Goal: Task Accomplishment & Management: Use online tool/utility

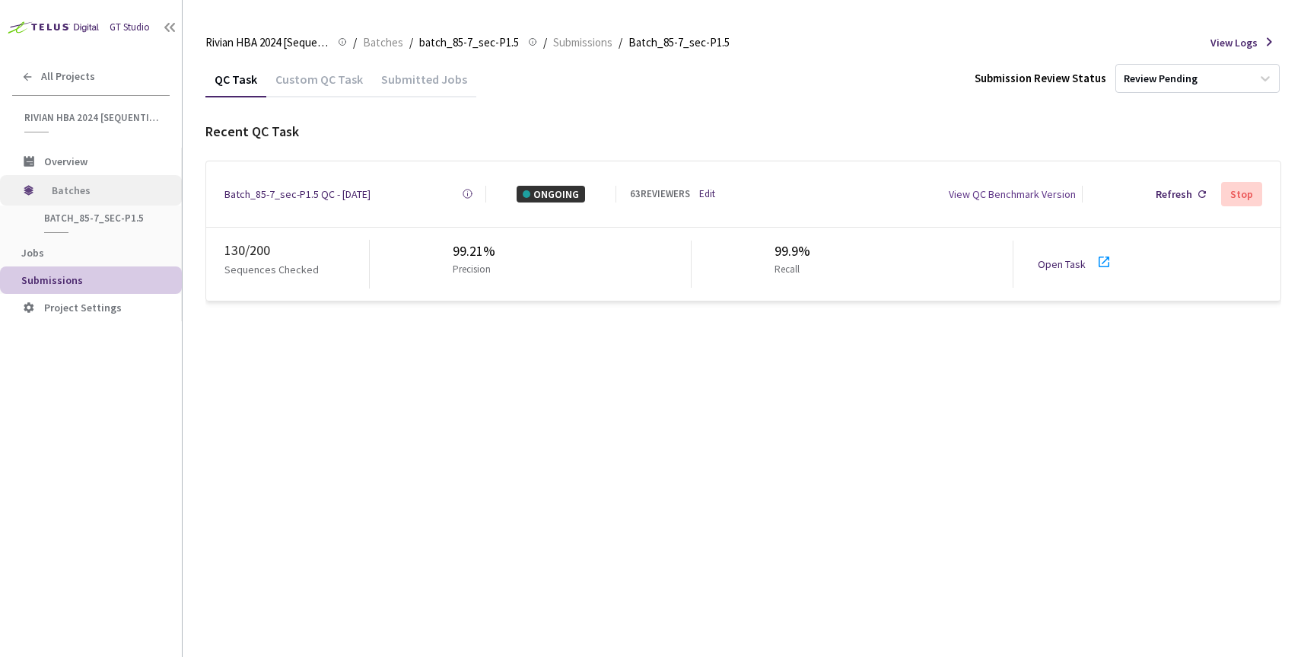
click at [69, 196] on span "Batches" at bounding box center [104, 190] width 104 height 30
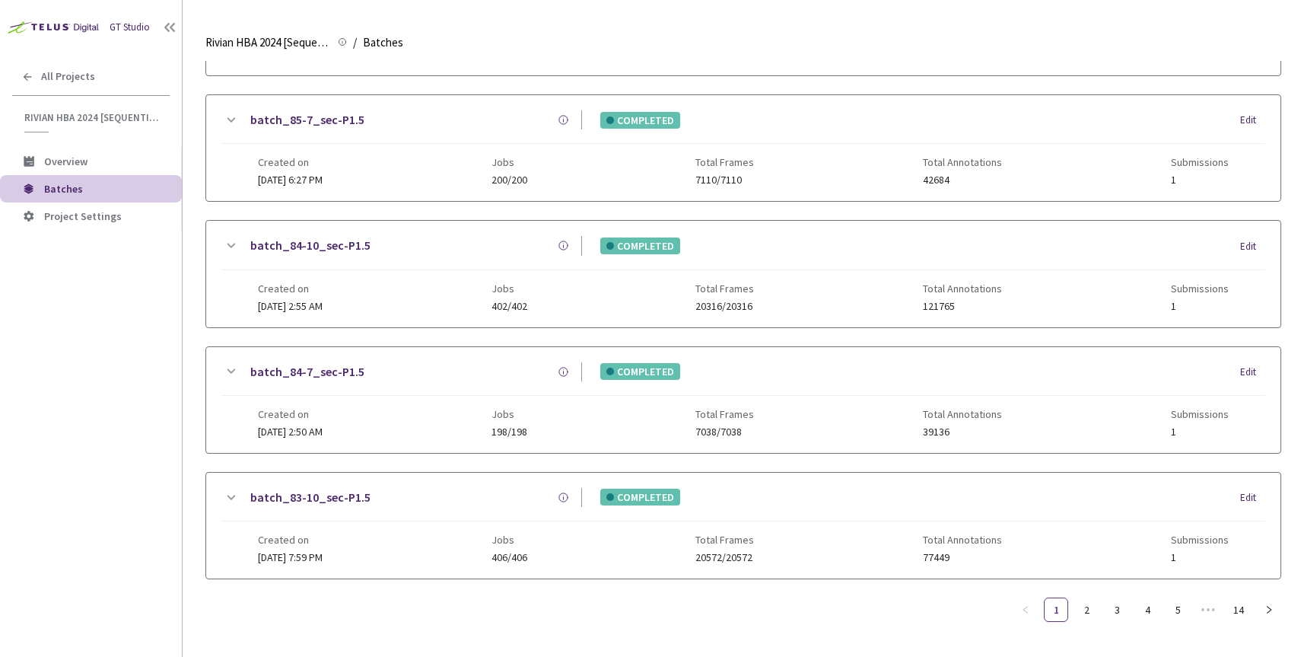
scroll to position [521, 0]
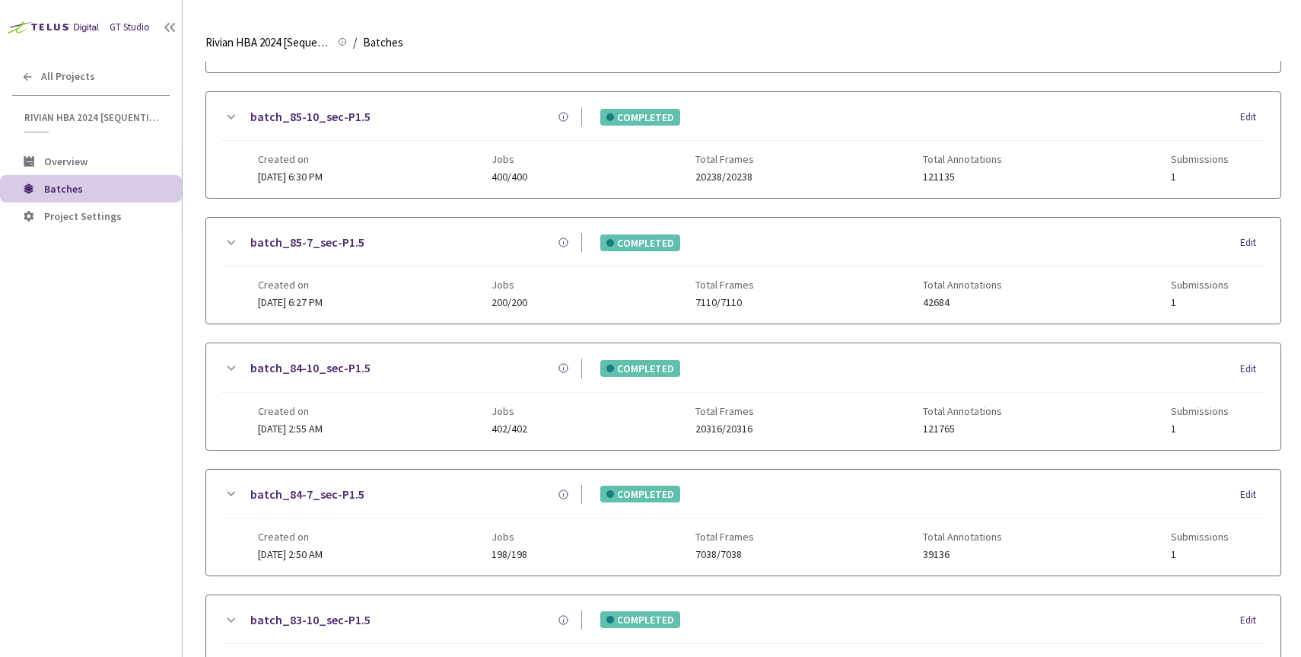
click at [304, 116] on link "batch_85-10_sec-P1.5" at bounding box center [310, 116] width 120 height 19
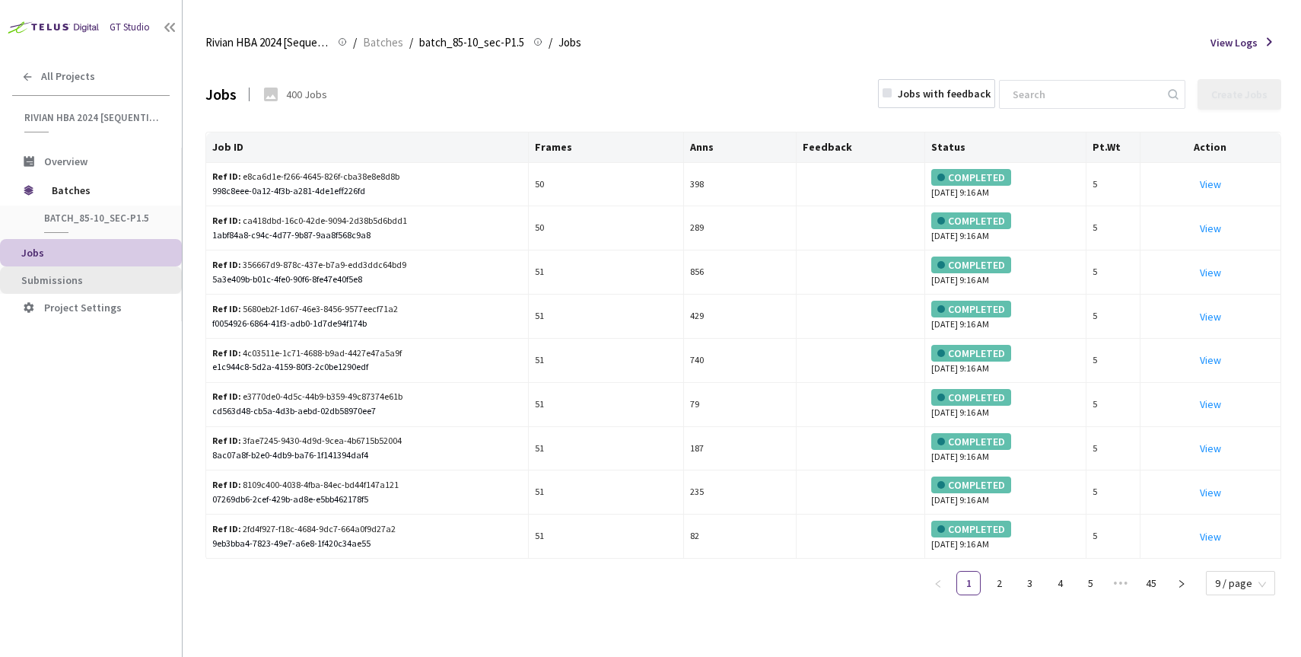
click at [99, 289] on li "Submissions" at bounding box center [91, 279] width 182 height 27
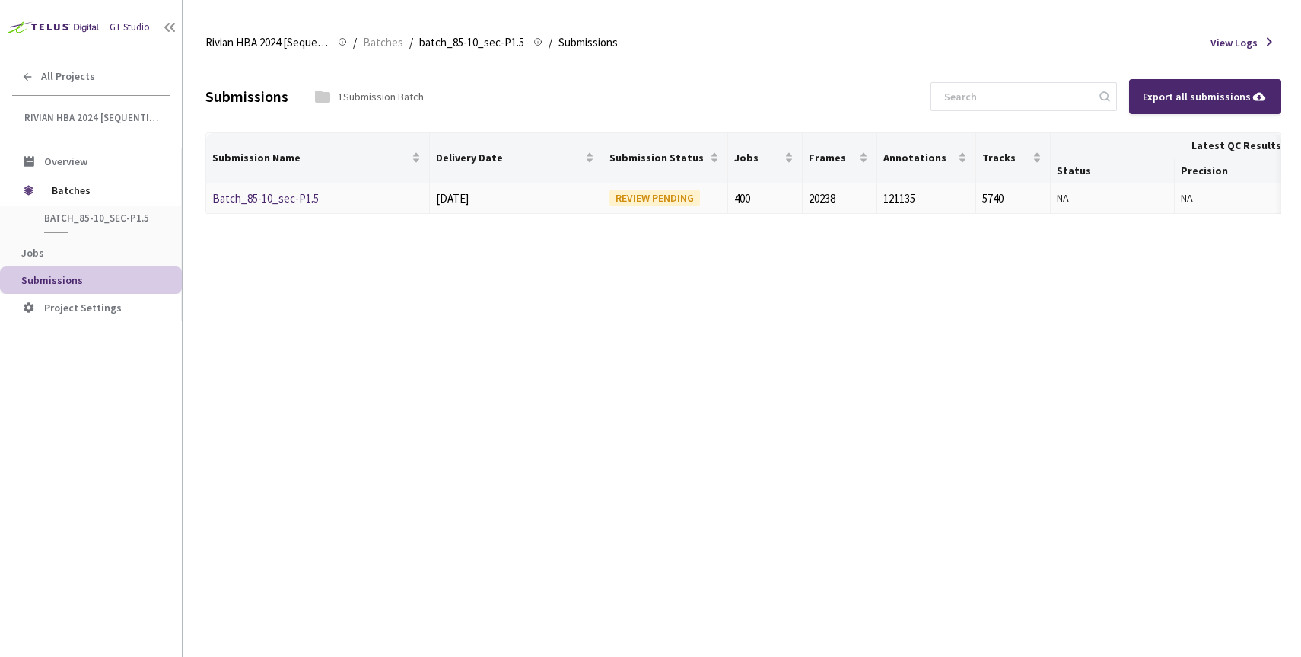
click at [285, 193] on link "Batch_85-10_sec-P1.5" at bounding box center [265, 198] width 107 height 14
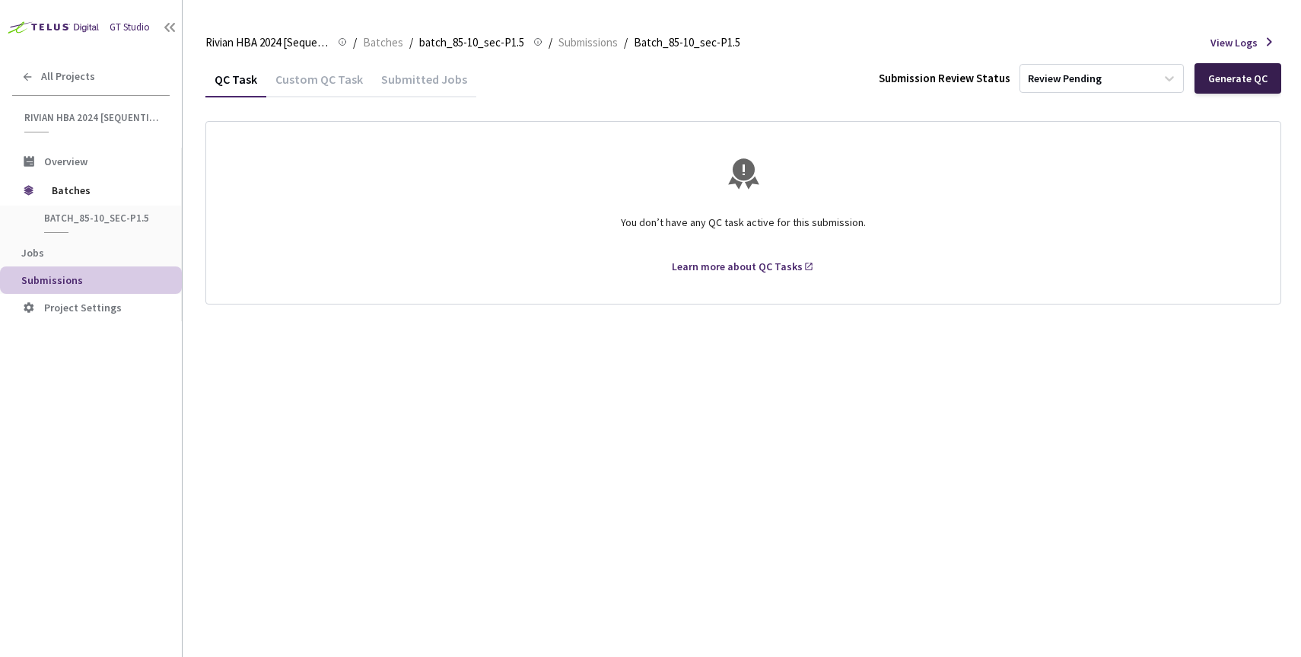
click at [1209, 75] on div "Generate QC" at bounding box center [1238, 78] width 87 height 30
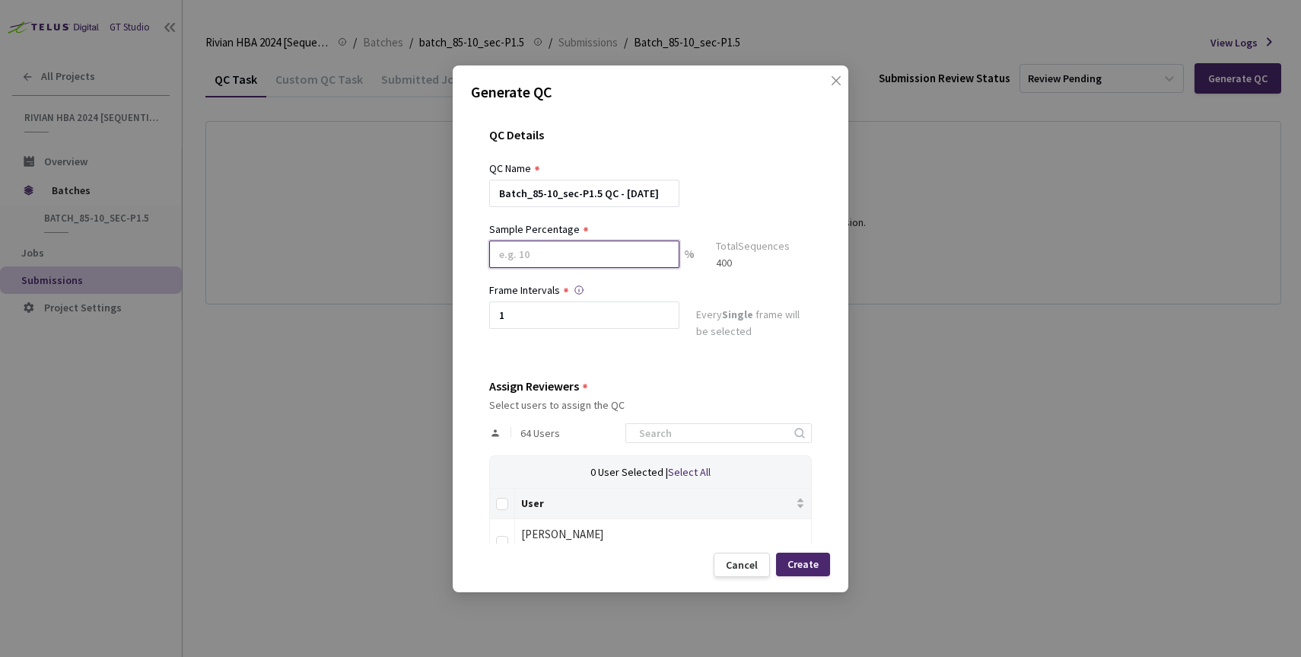
click at [539, 253] on input at bounding box center [584, 253] width 190 height 27
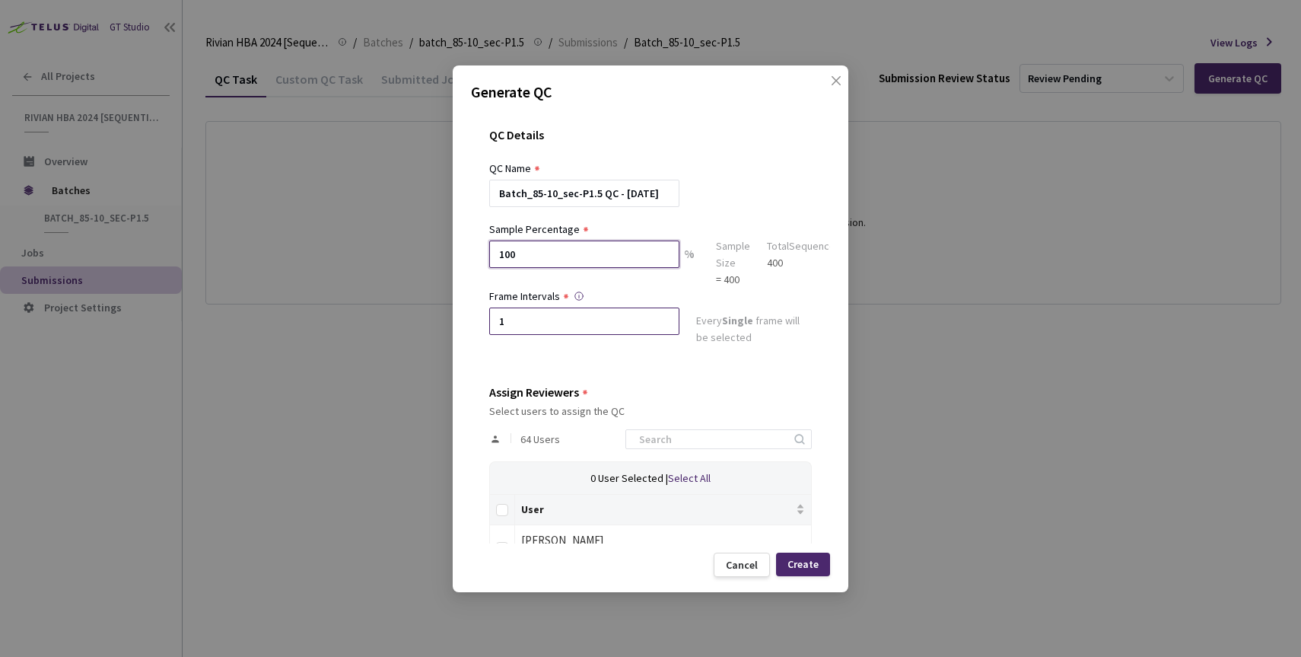
type input "100"
click at [543, 314] on input "1" at bounding box center [584, 320] width 190 height 27
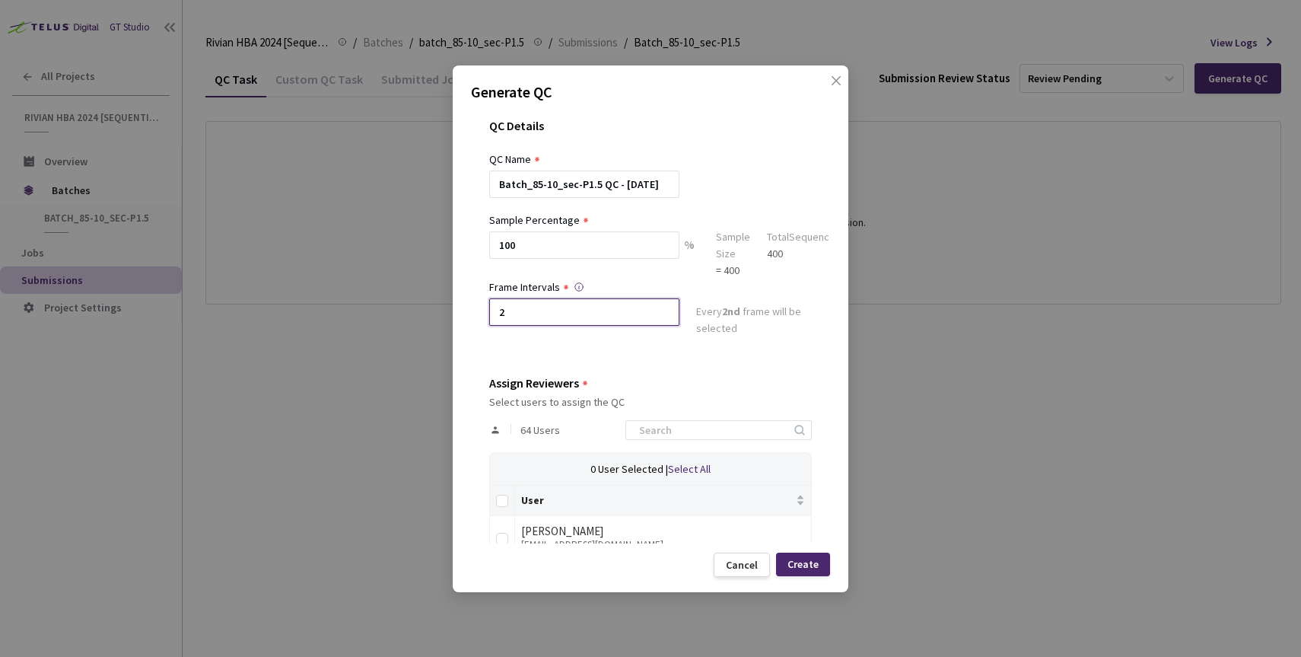
scroll to position [40, 0]
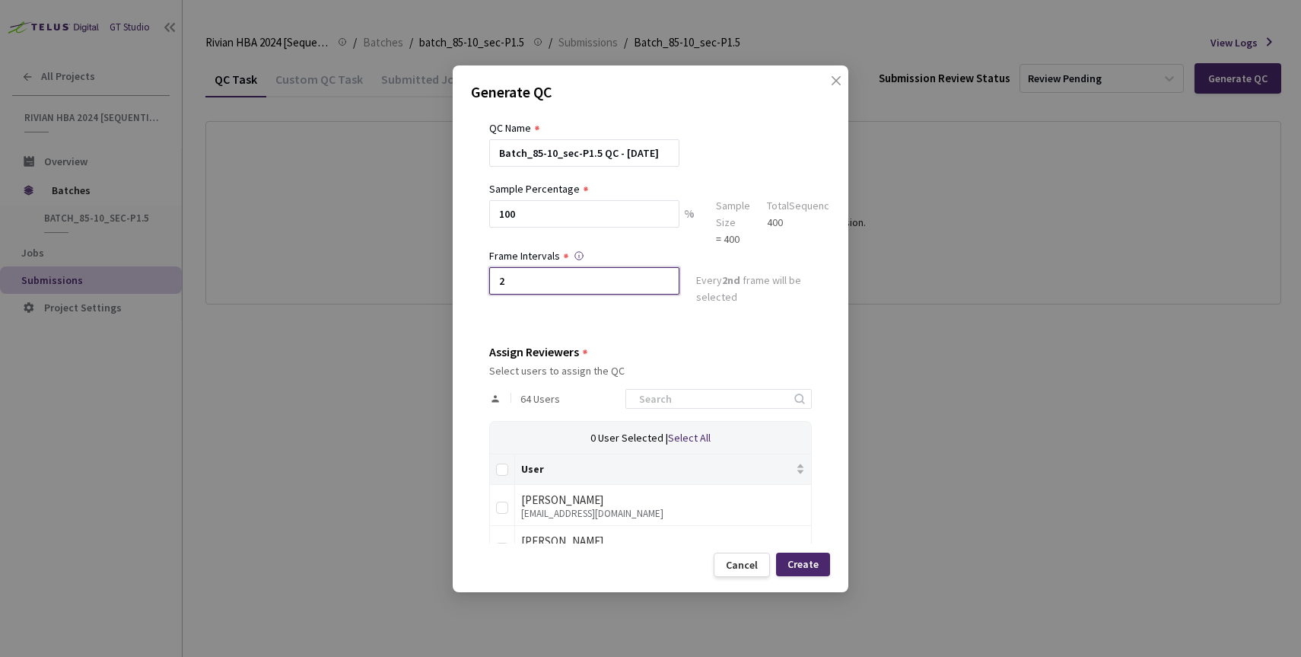
type input "2"
click at [503, 460] on th at bounding box center [502, 469] width 25 height 30
click at [503, 465] on input "Select all" at bounding box center [502, 469] width 12 height 12
checkbox input "true"
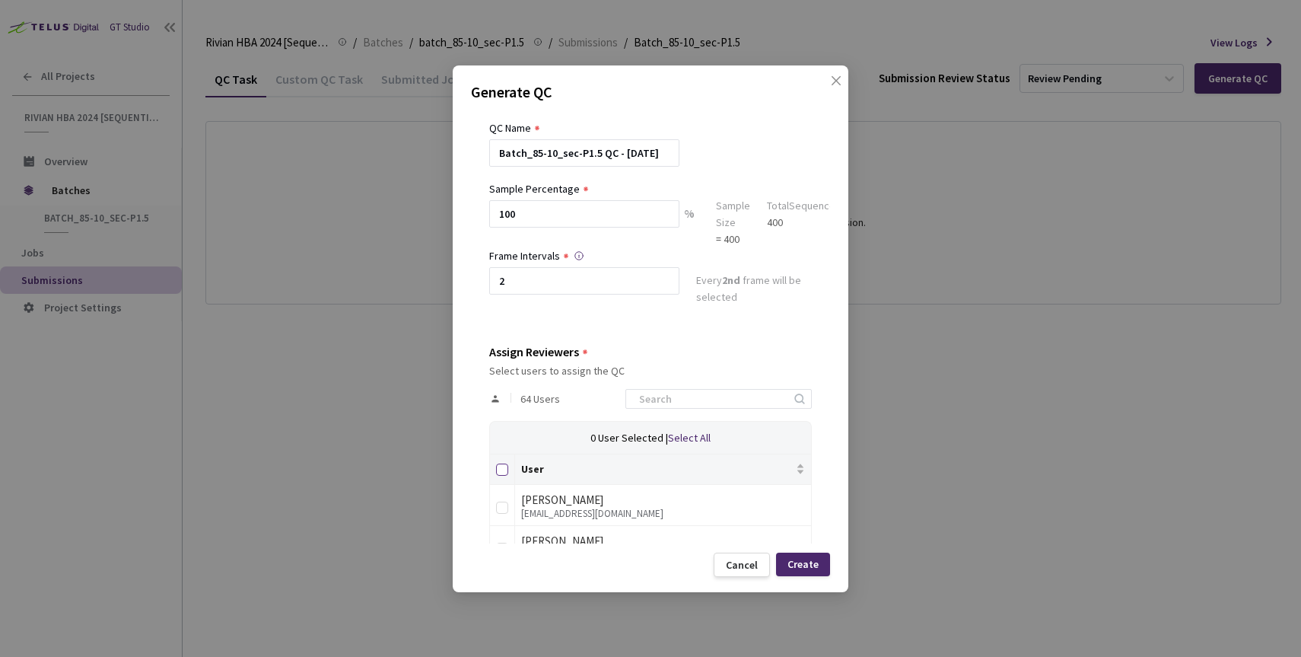
checkbox input "true"
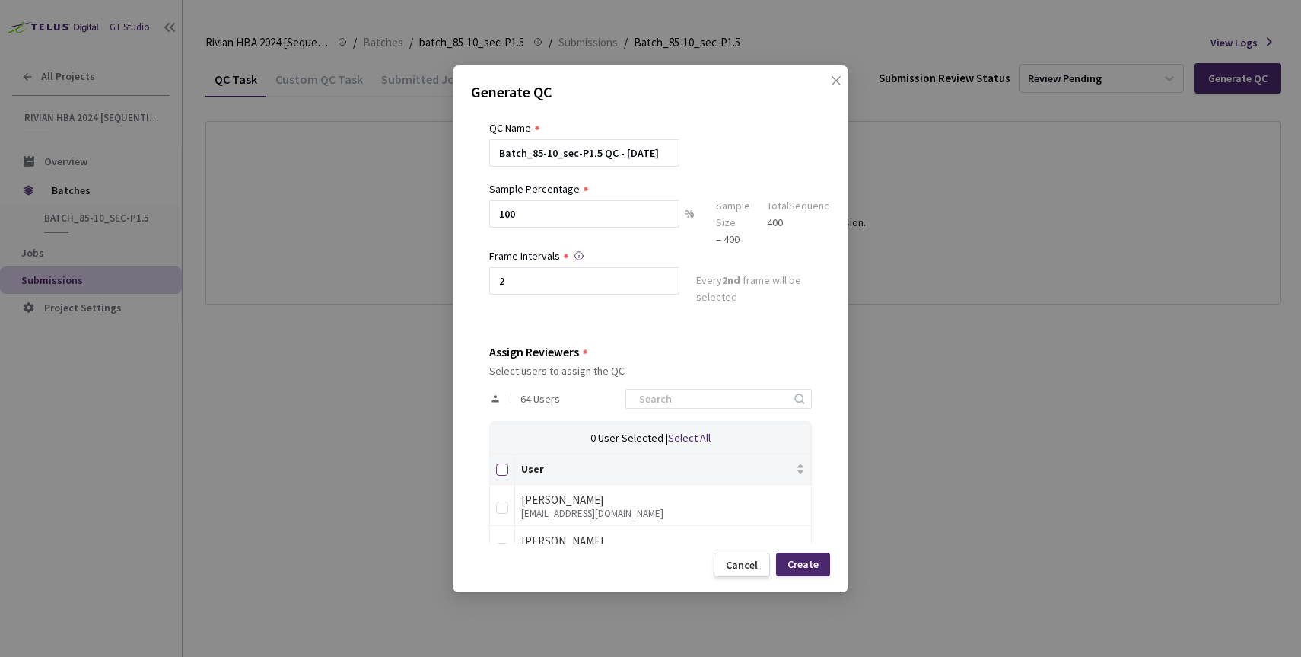
checkbox input "true"
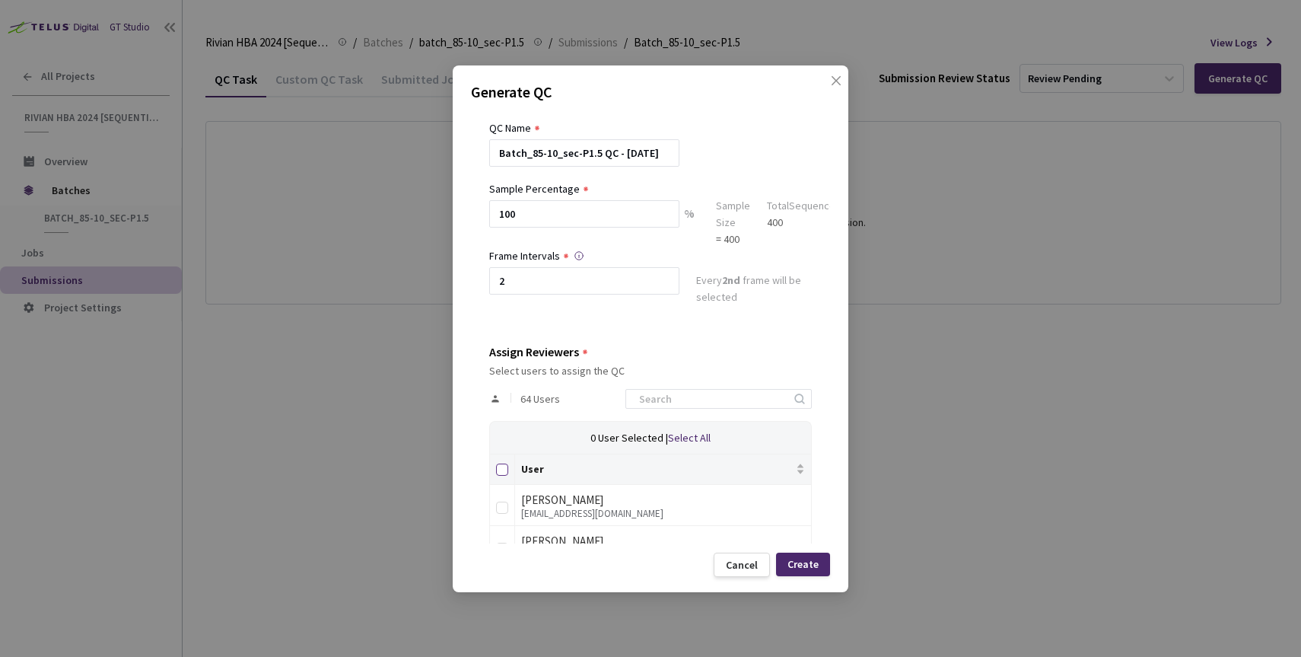
checkbox input "true"
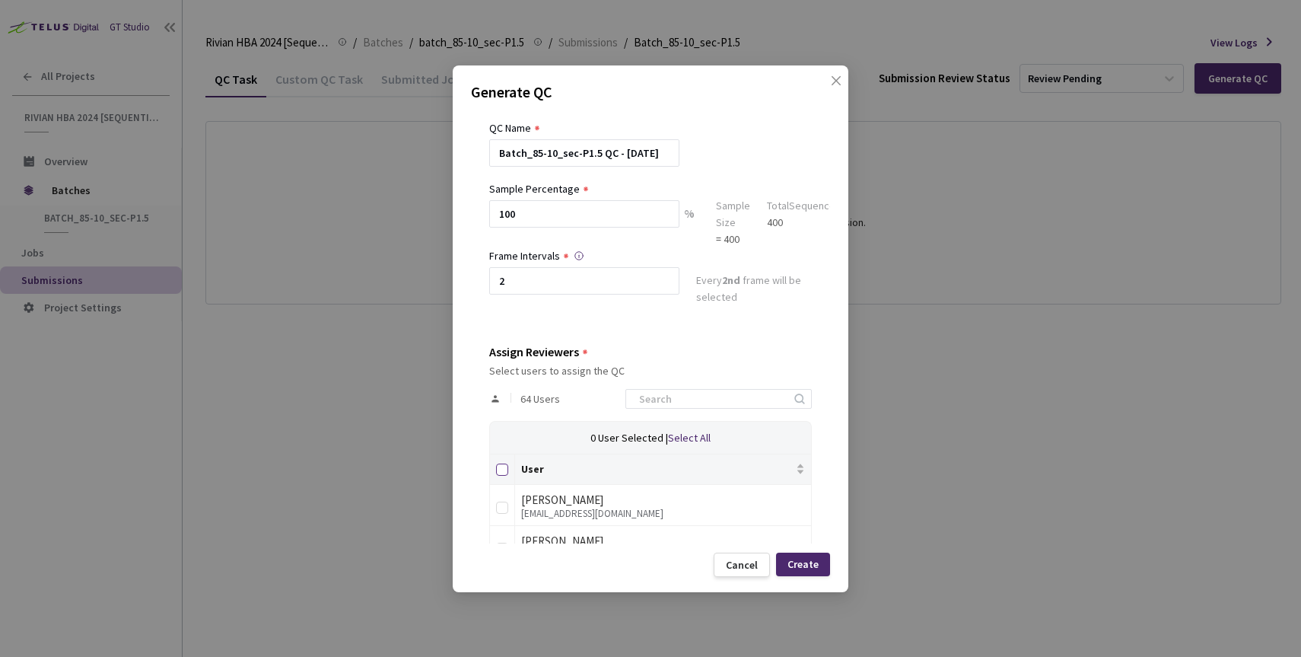
checkbox input "true"
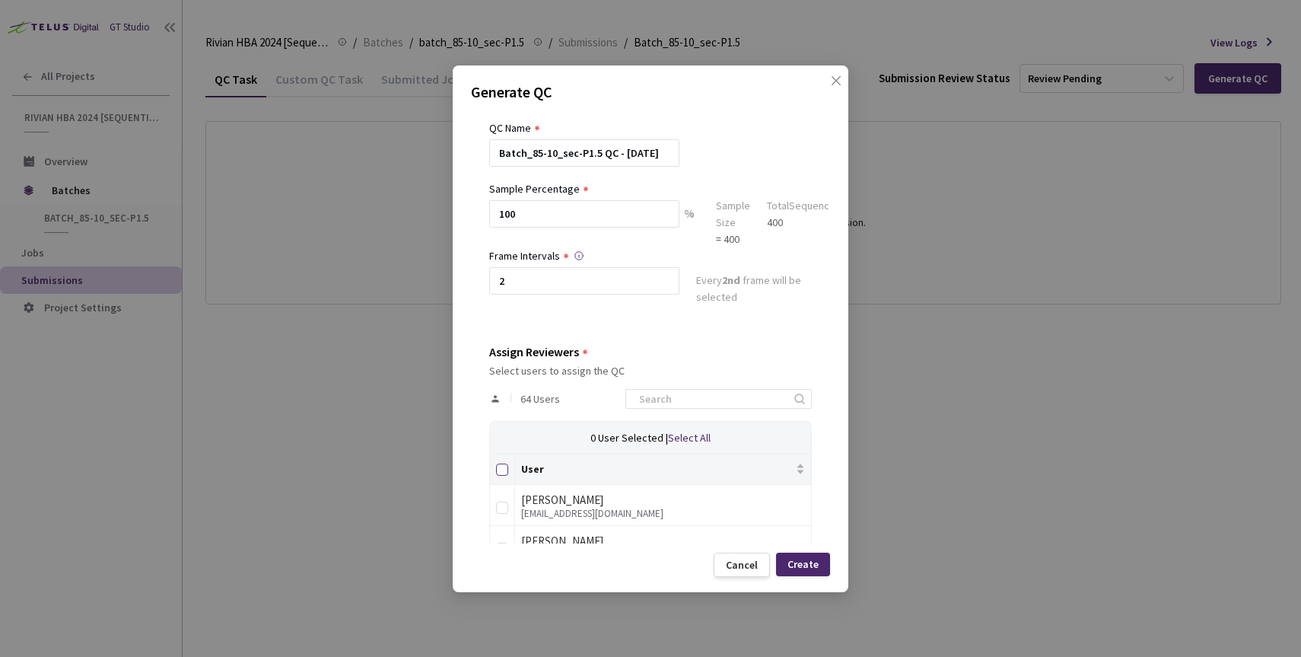
checkbox input "true"
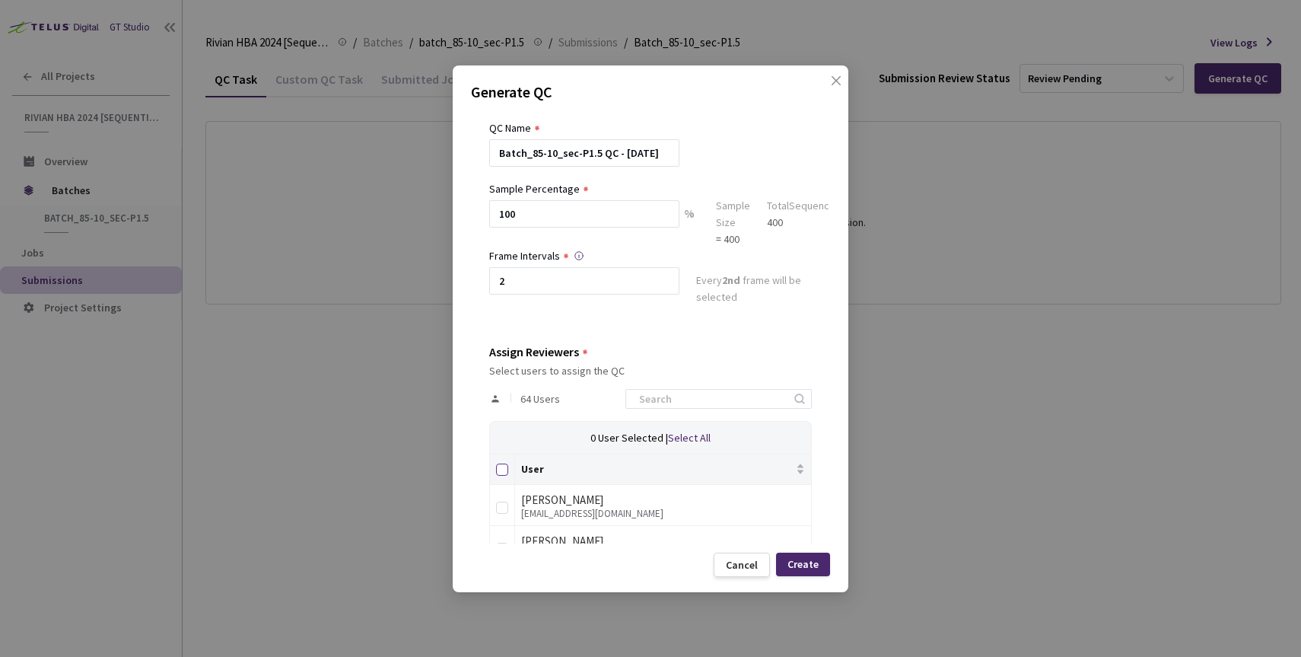
checkbox input "true"
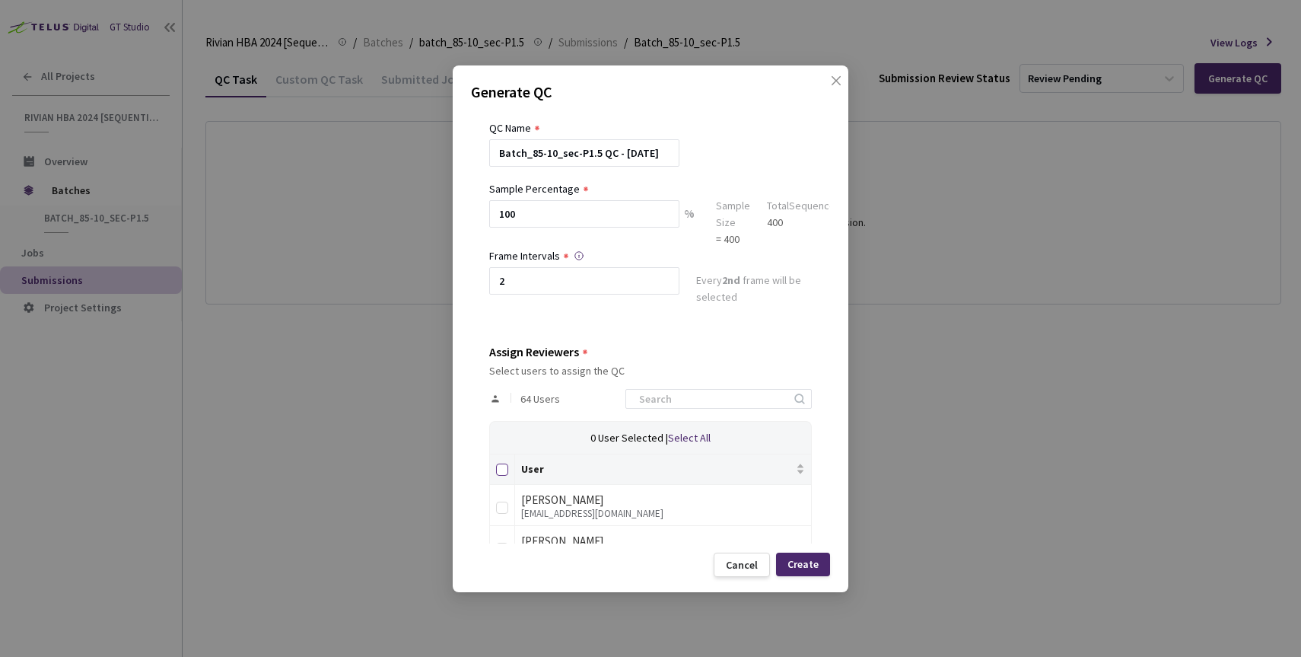
checkbox input "true"
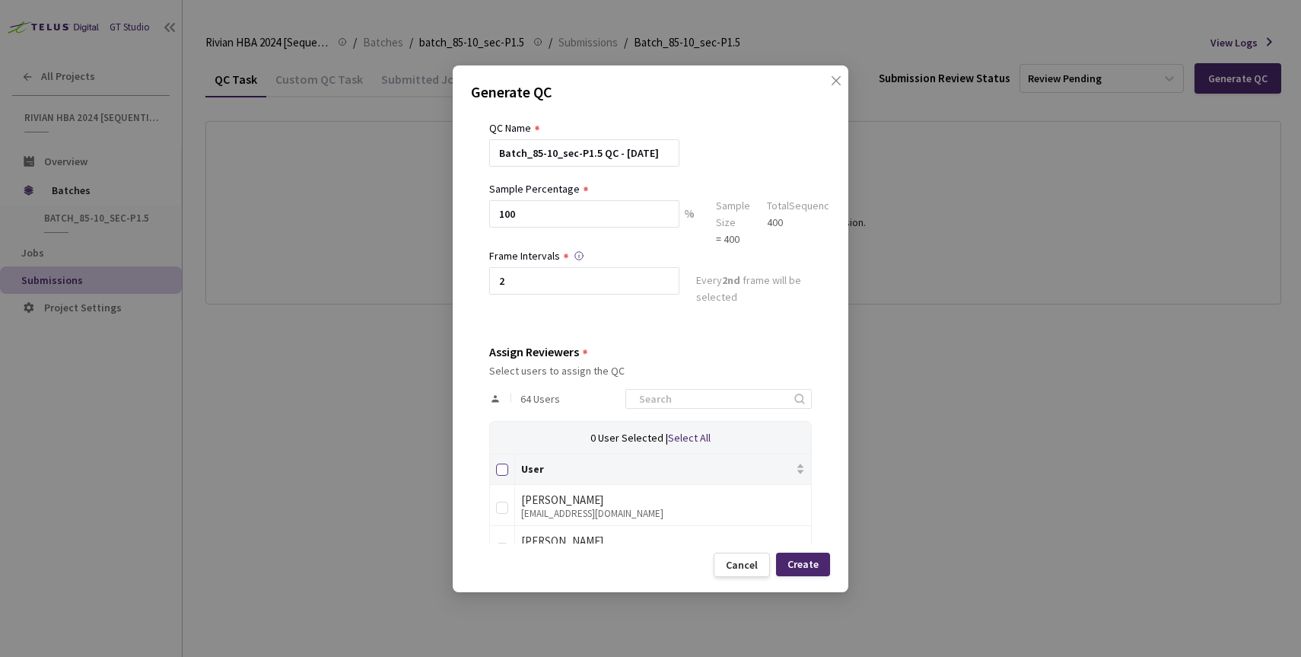
checkbox input "true"
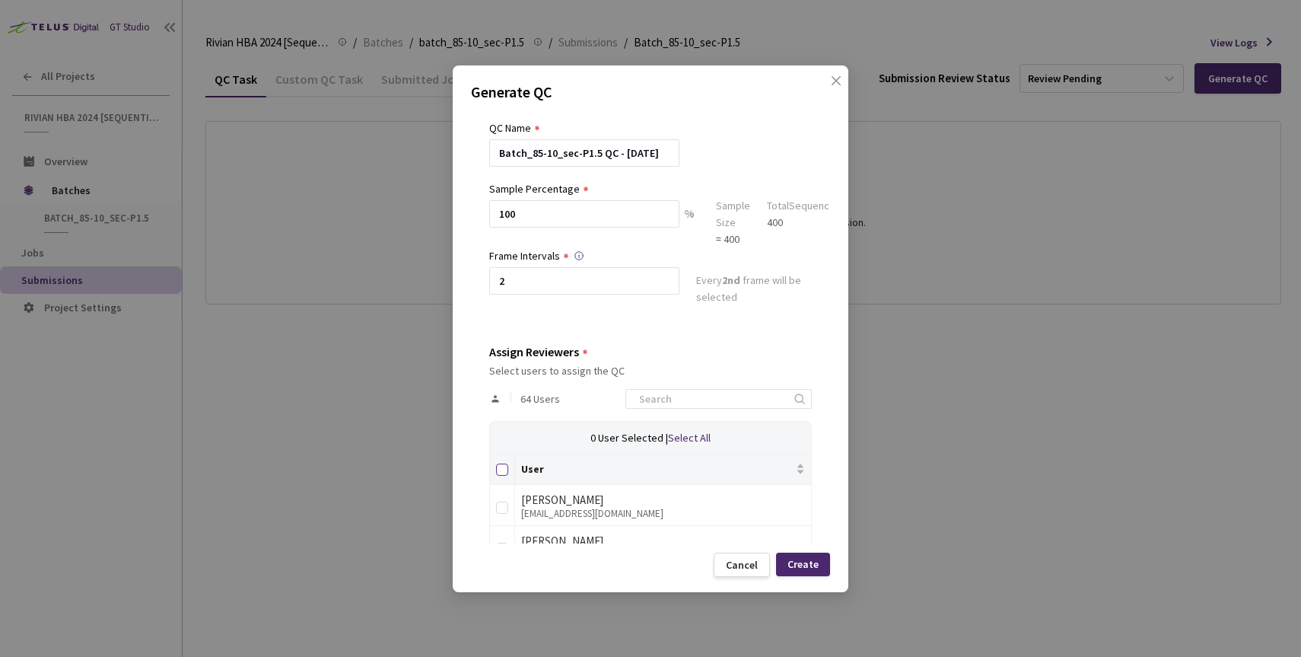
checkbox input "true"
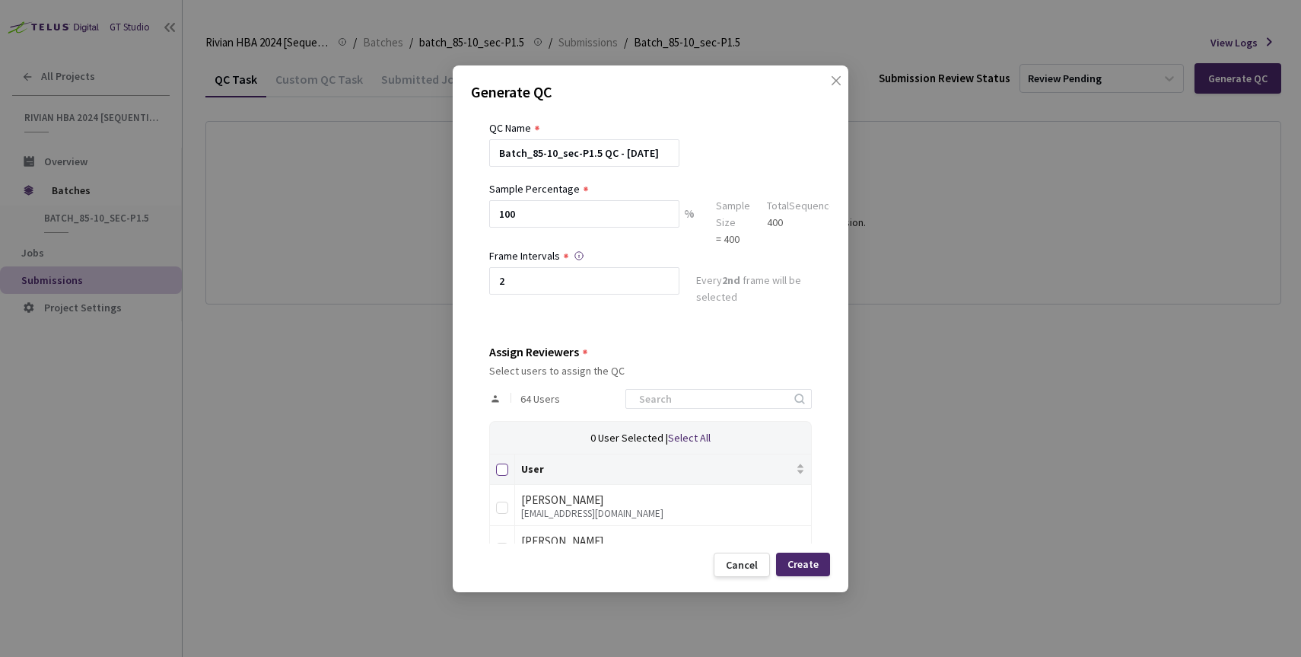
checkbox input "true"
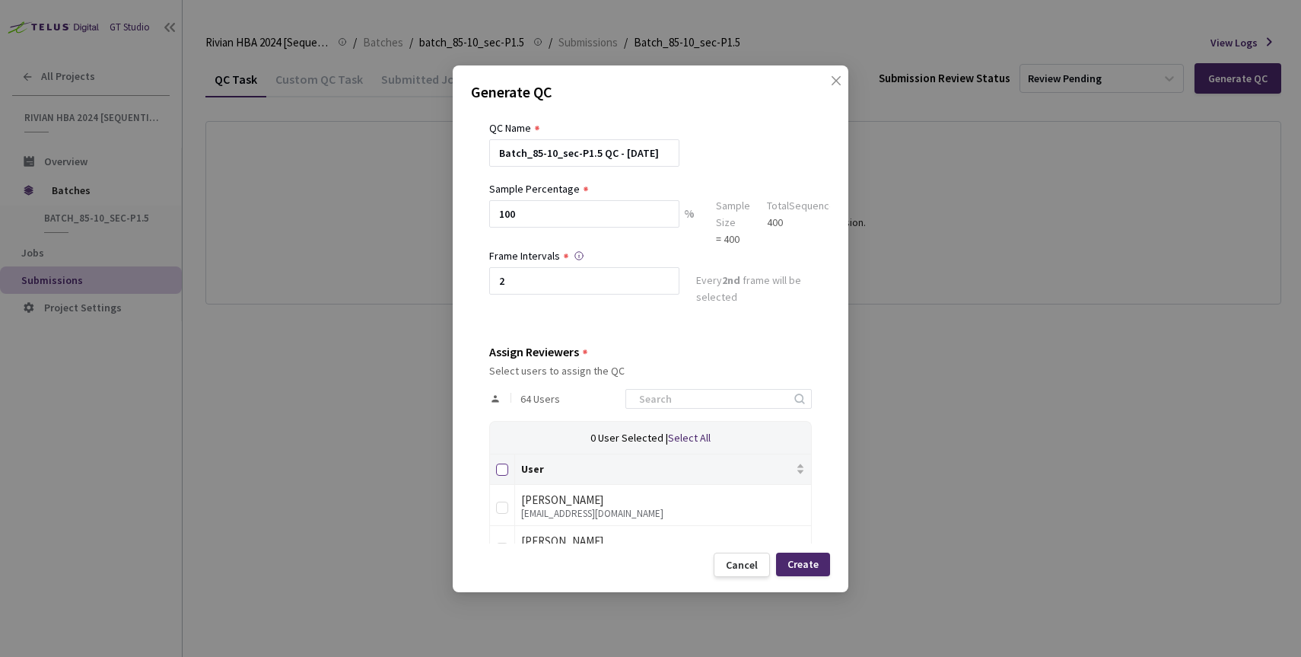
checkbox input "true"
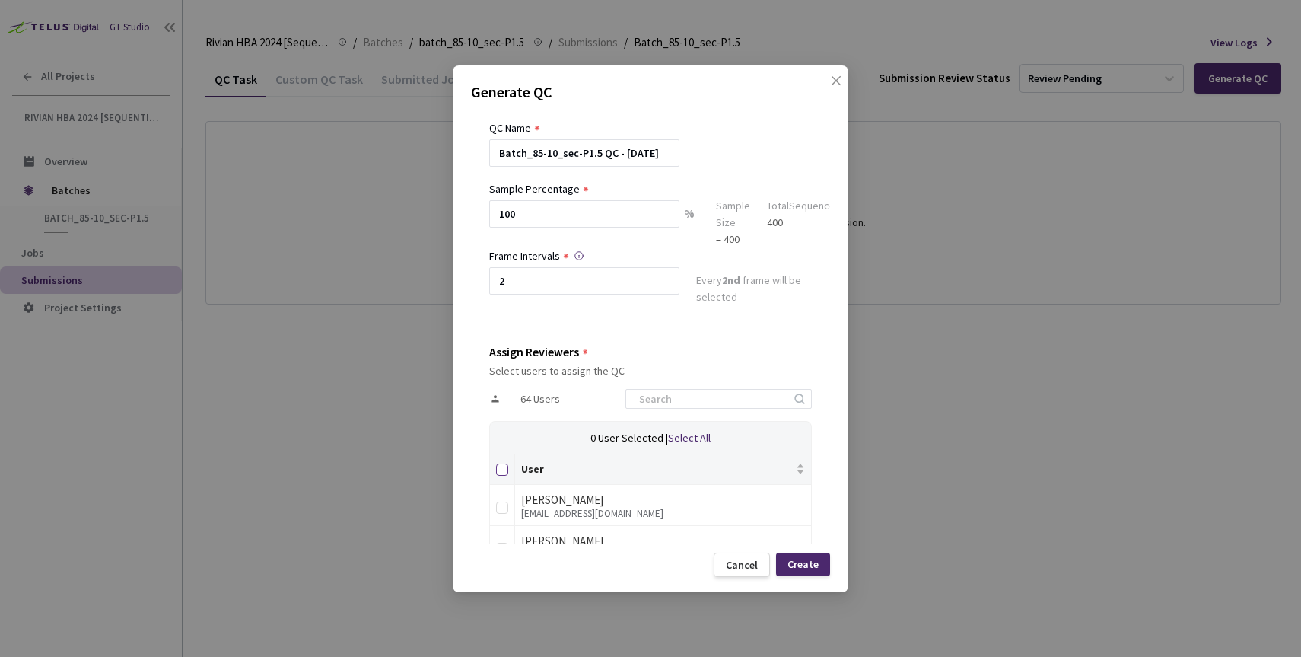
checkbox input "true"
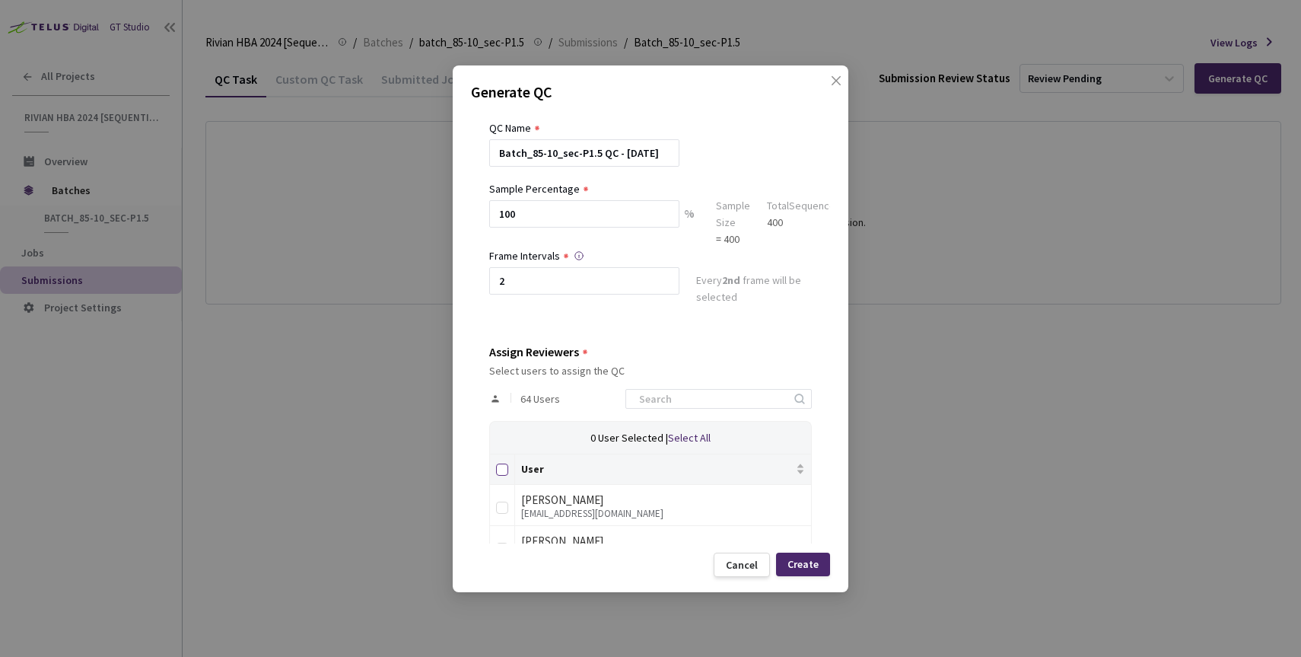
checkbox input "true"
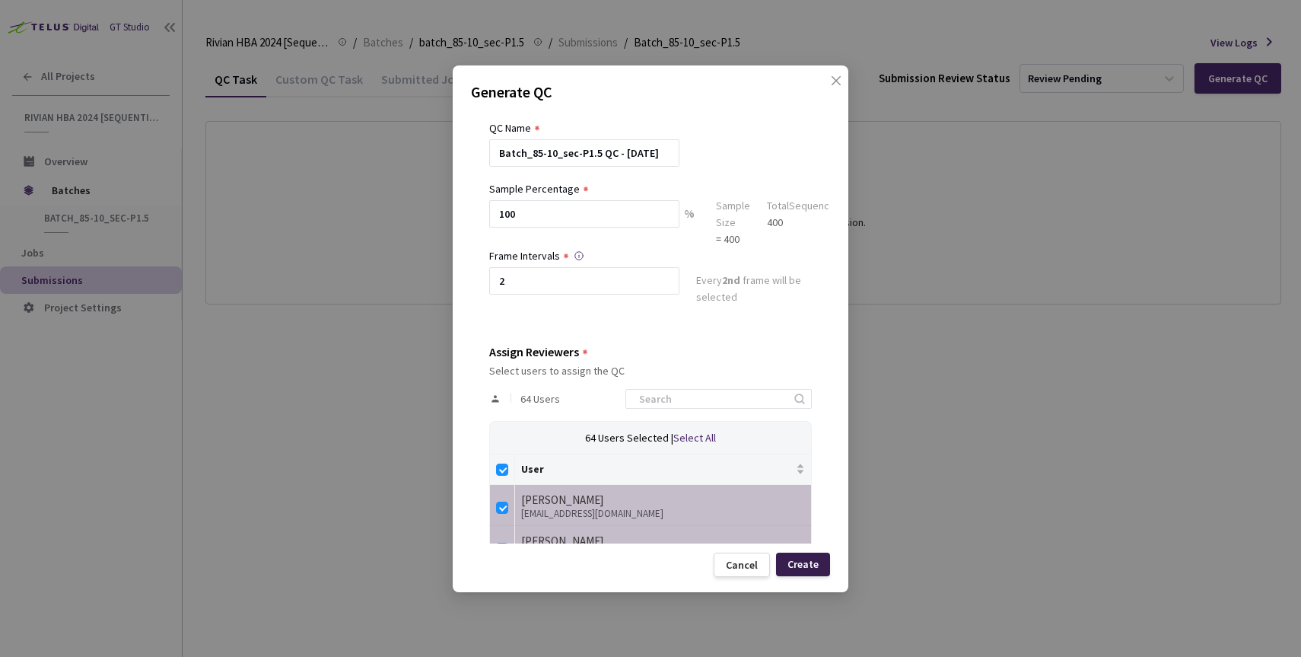
click at [795, 562] on div "Create" at bounding box center [802, 564] width 31 height 12
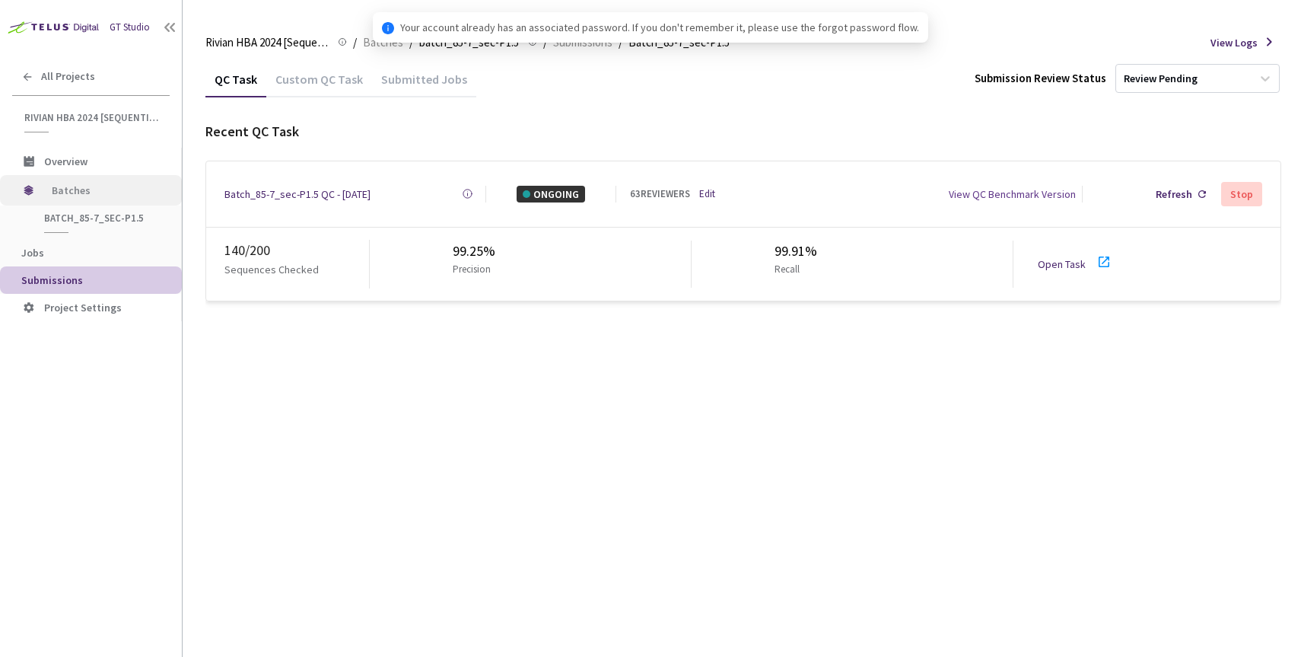
click at [75, 195] on span "Batches" at bounding box center [104, 190] width 104 height 30
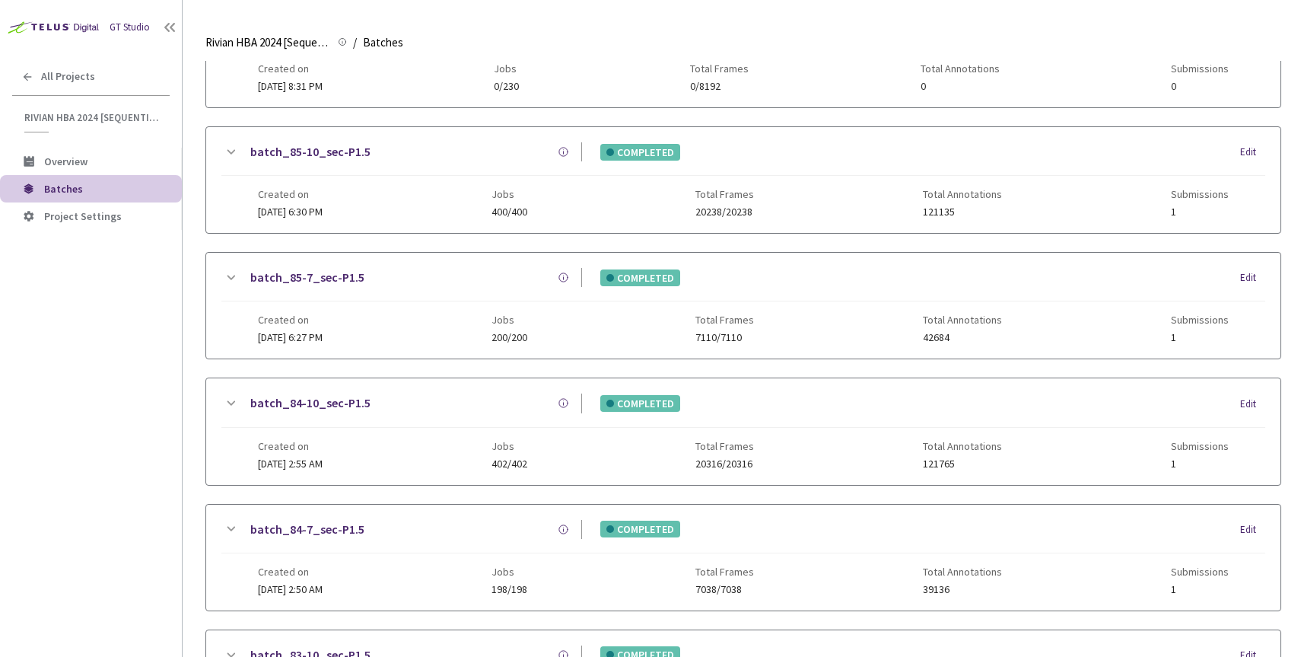
scroll to position [448, 0]
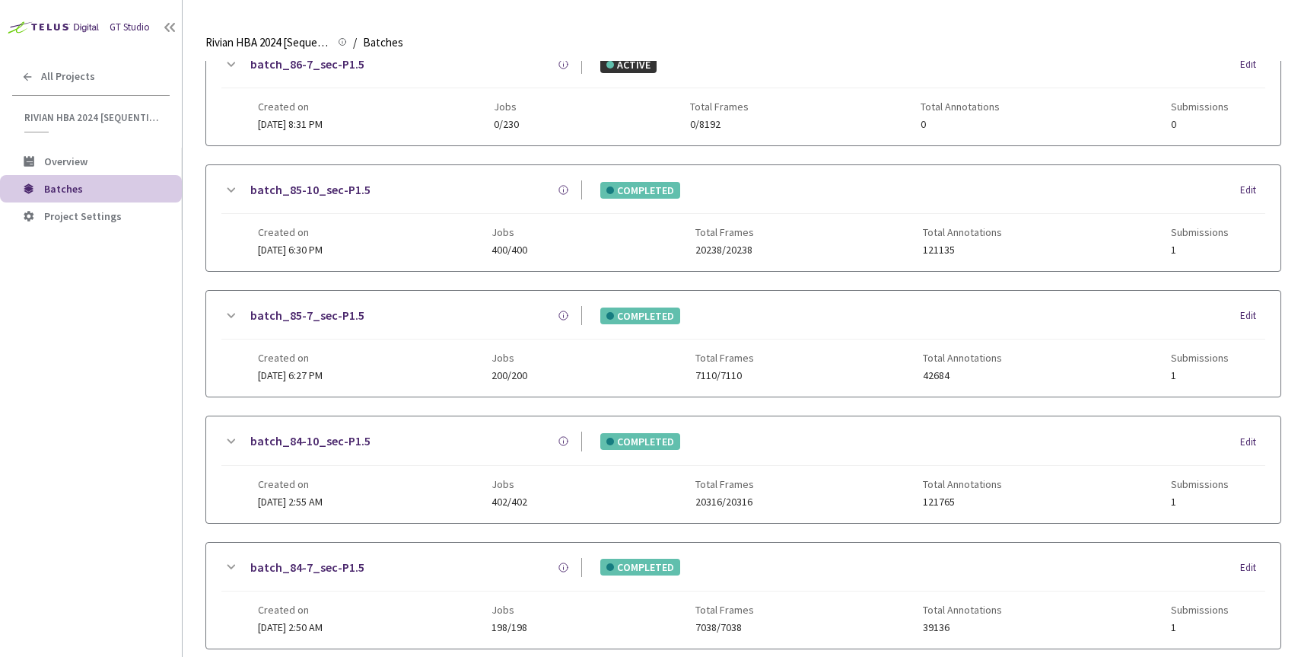
click at [332, 193] on link "batch_85-10_sec-P1.5" at bounding box center [310, 189] width 120 height 19
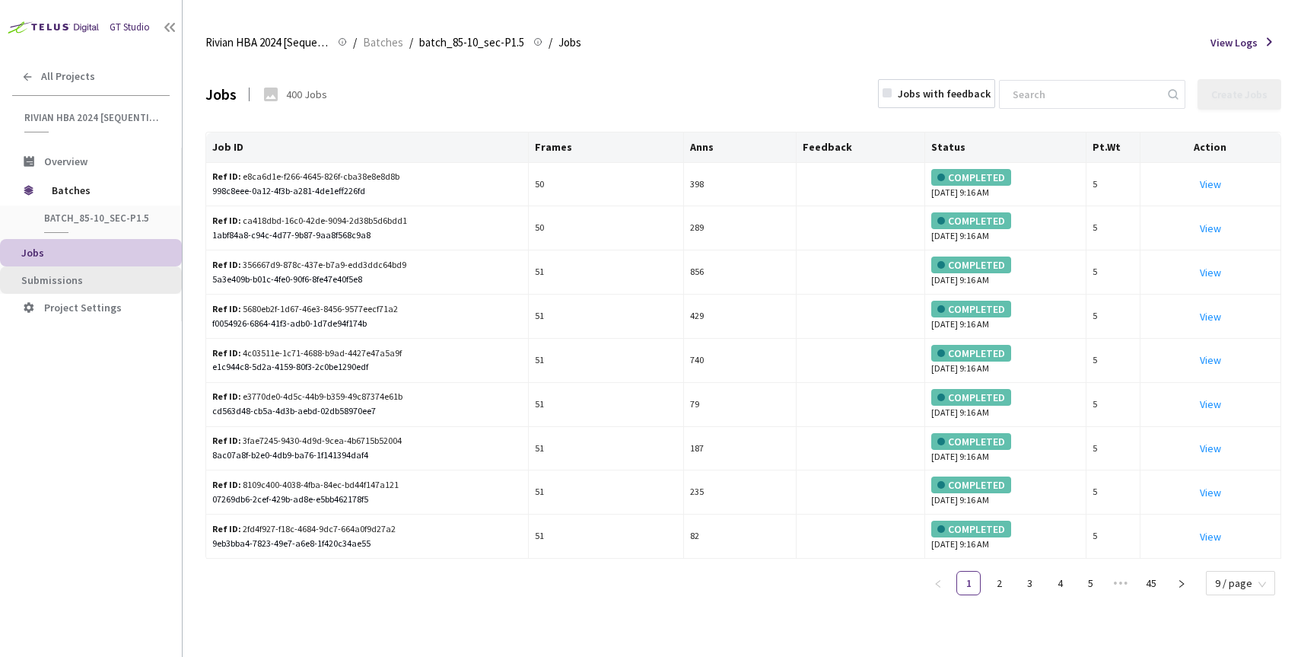
click at [62, 278] on span "Submissions" at bounding box center [52, 280] width 62 height 14
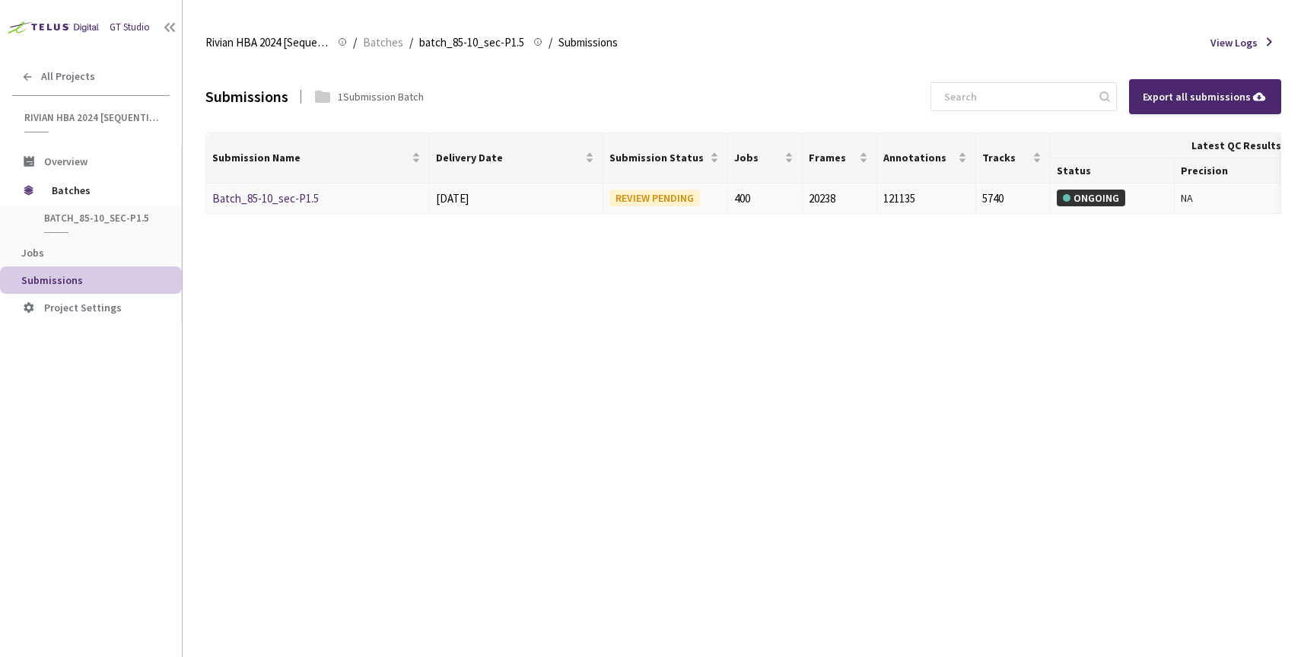
click at [266, 196] on link "Batch_85-10_sec-P1.5" at bounding box center [265, 198] width 107 height 14
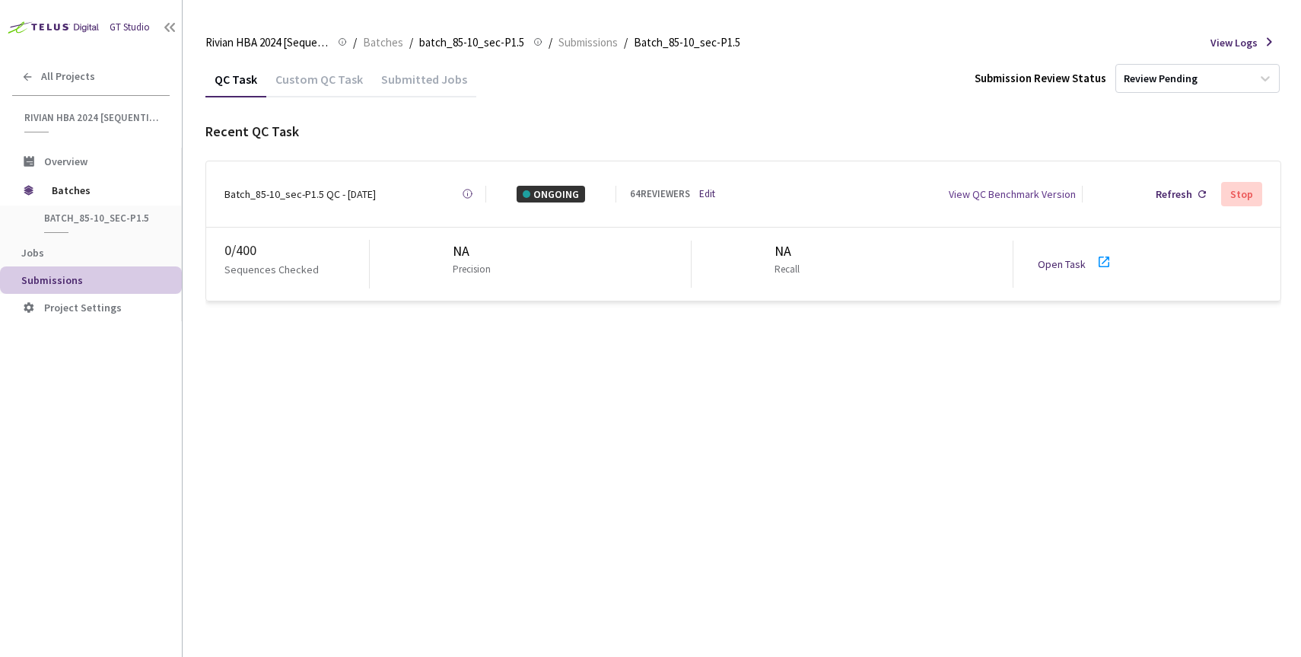
click at [1057, 257] on link "Open Task" at bounding box center [1062, 264] width 48 height 14
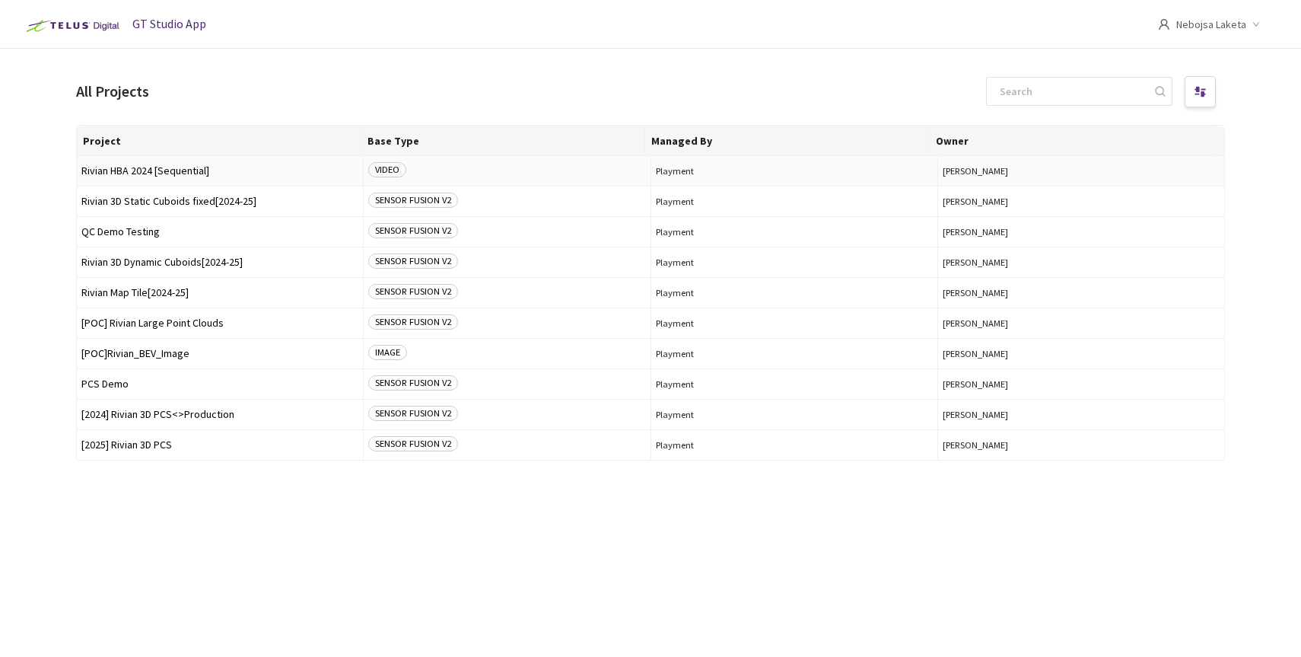
click at [145, 168] on span "Rivian HBA 2024 [Sequential]" at bounding box center [219, 170] width 277 height 11
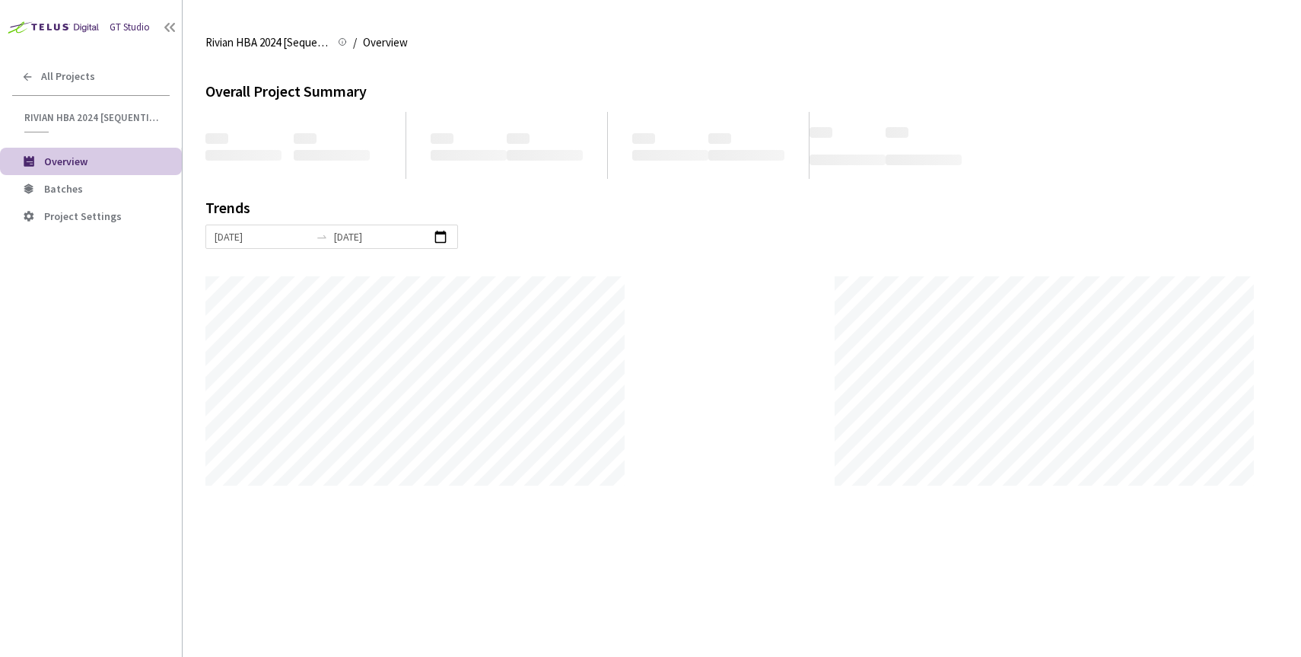
scroll to position [657, 1301]
click at [68, 180] on li "Batches" at bounding box center [91, 188] width 182 height 27
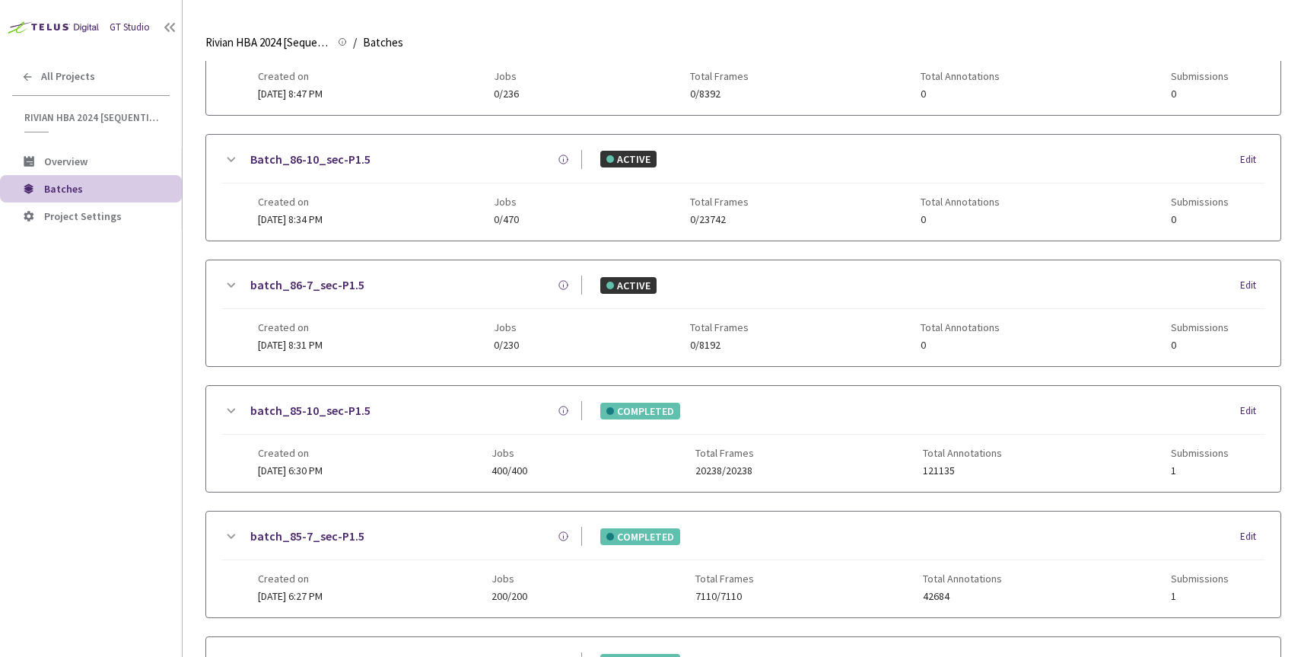
scroll to position [247, 0]
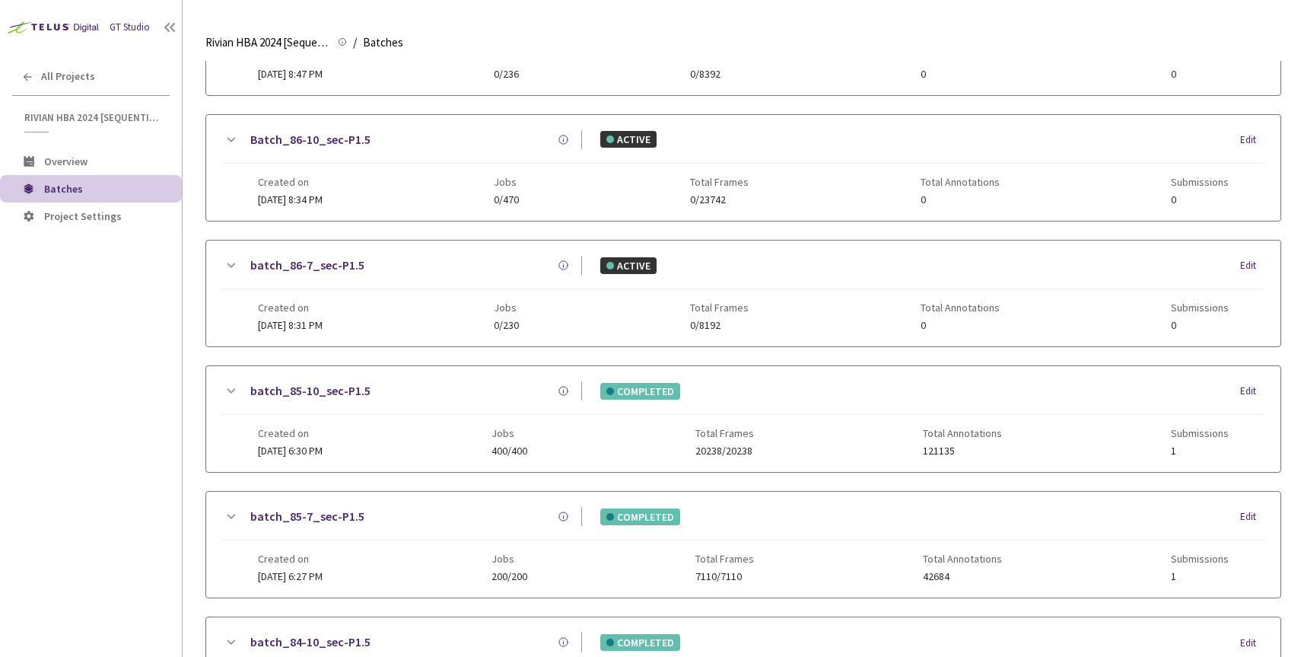
click at [329, 388] on link "batch_85-10_sec-P1.5" at bounding box center [310, 390] width 120 height 19
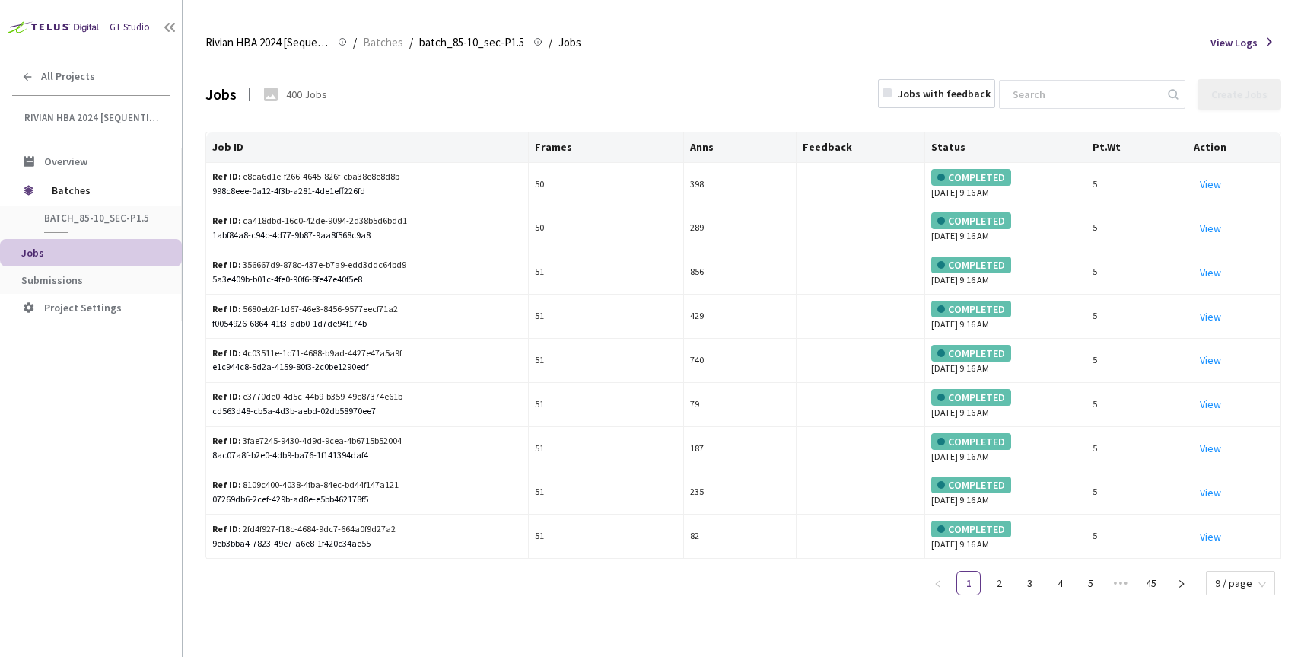
click at [67, 278] on span "Submissions" at bounding box center [52, 280] width 62 height 14
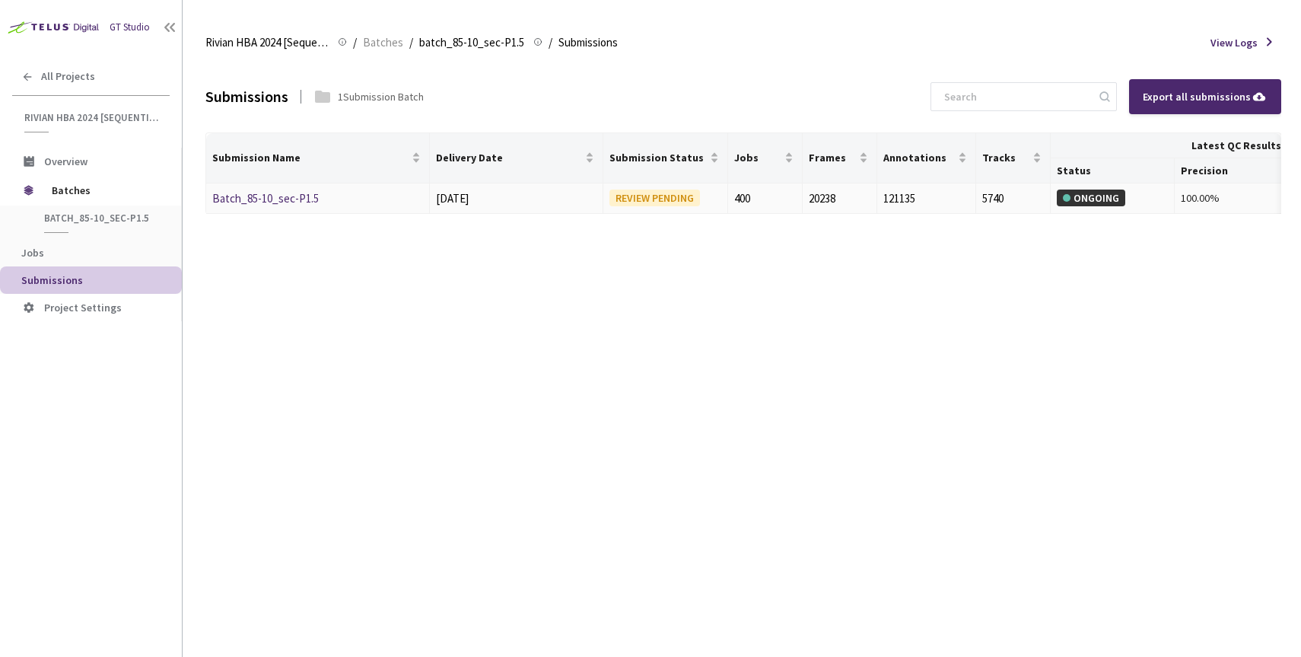
click at [262, 198] on link "Batch_85-10_sec-P1.5" at bounding box center [265, 198] width 107 height 14
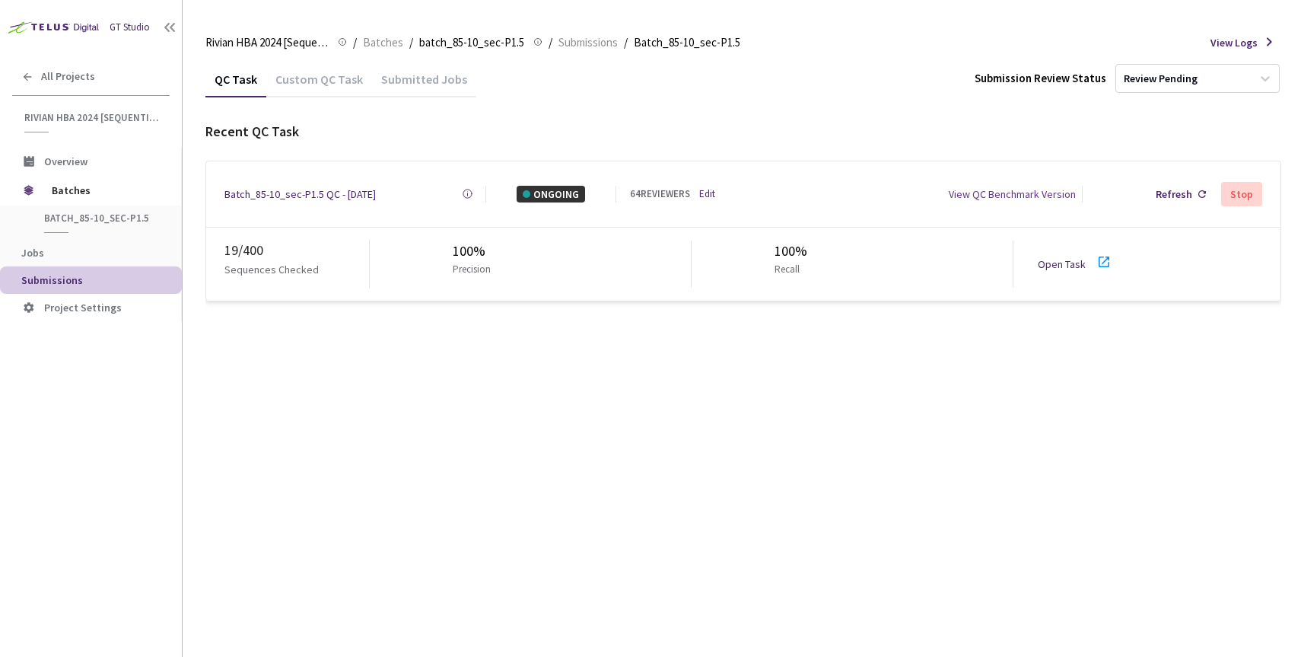
click at [1053, 257] on link "Open Task" at bounding box center [1062, 264] width 48 height 14
